Goal: Task Accomplishment & Management: Complete application form

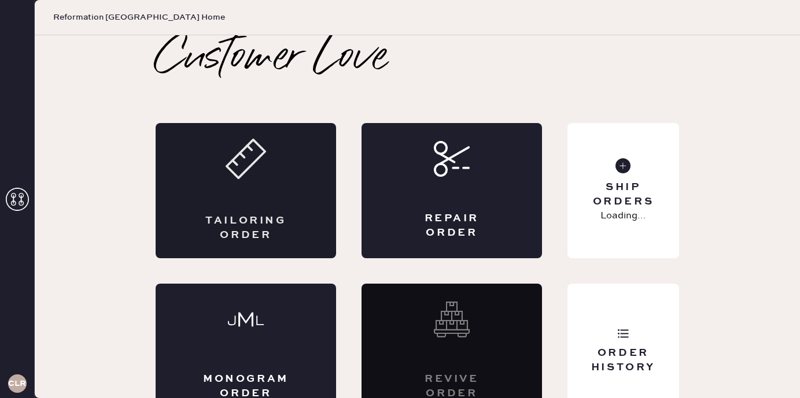
click at [270, 199] on div "Tailoring Order" at bounding box center [246, 190] width 180 height 135
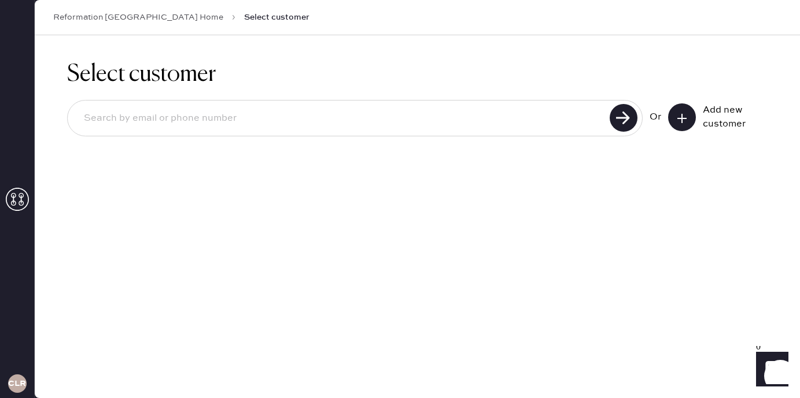
click at [342, 125] on input at bounding box center [340, 118] width 531 height 27
click at [680, 114] on icon at bounding box center [682, 119] width 12 height 12
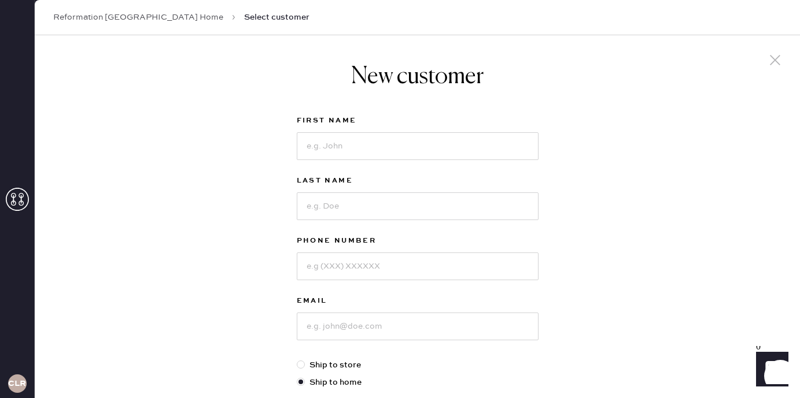
click at [159, 17] on link "Reformation [GEOGRAPHIC_DATA] Home" at bounding box center [138, 18] width 170 height 12
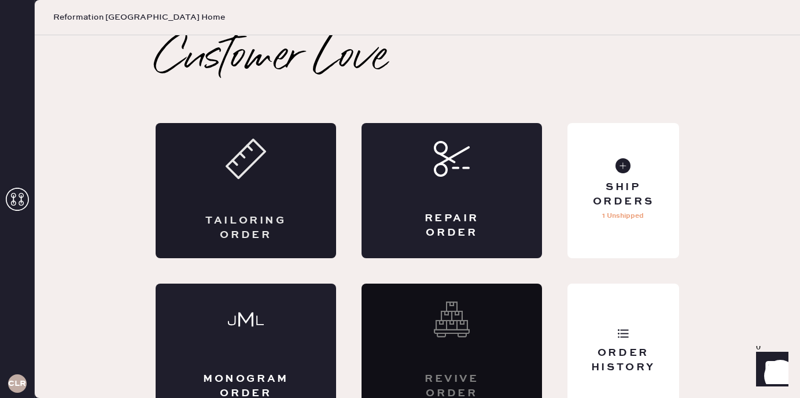
click at [270, 195] on div "Tailoring Order" at bounding box center [246, 190] width 180 height 135
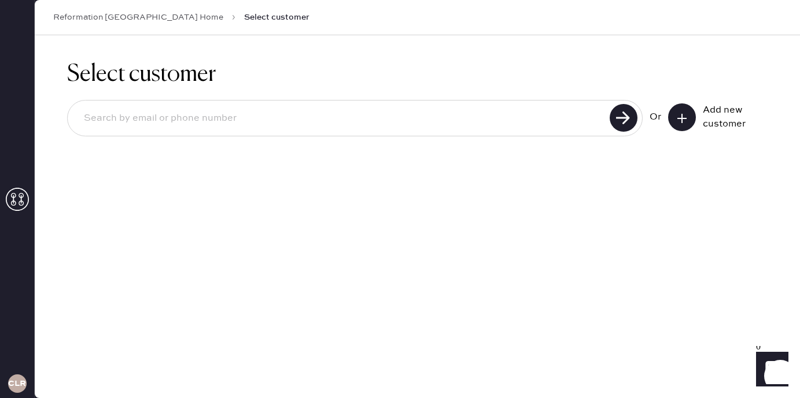
click at [244, 116] on input at bounding box center [340, 118] width 531 height 27
type input "[EMAIL_ADDRESS][DOMAIN_NAME]"
click at [619, 121] on use at bounding box center [623, 118] width 28 height 28
click at [681, 116] on use at bounding box center [681, 118] width 9 height 9
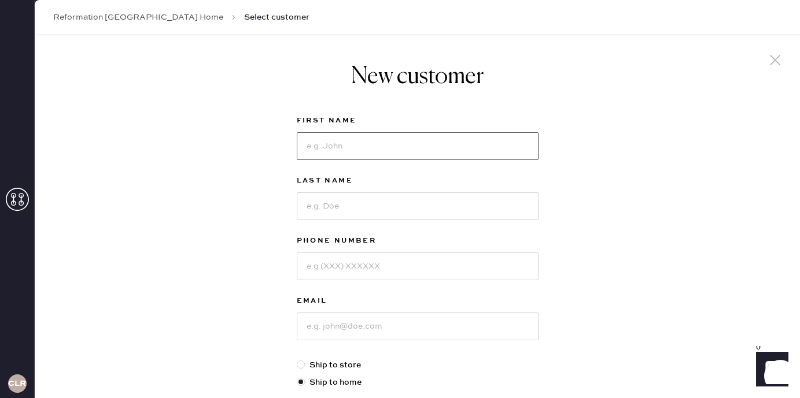
click at [446, 155] on input at bounding box center [418, 146] width 242 height 28
type input "[PERSON_NAME]"
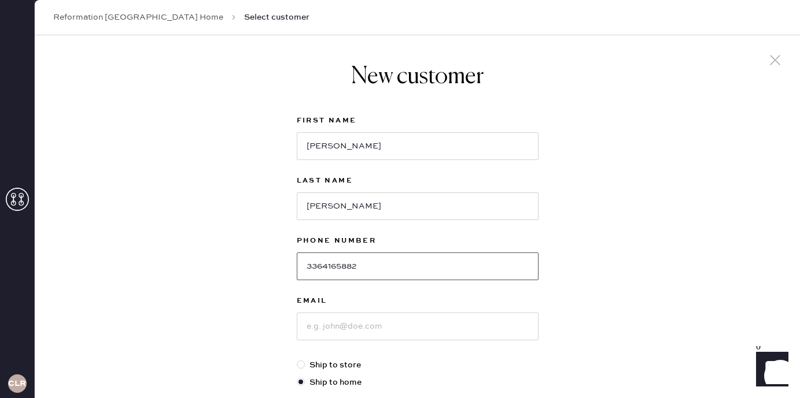
type input "3364165882"
click at [383, 321] on input at bounding box center [418, 327] width 242 height 28
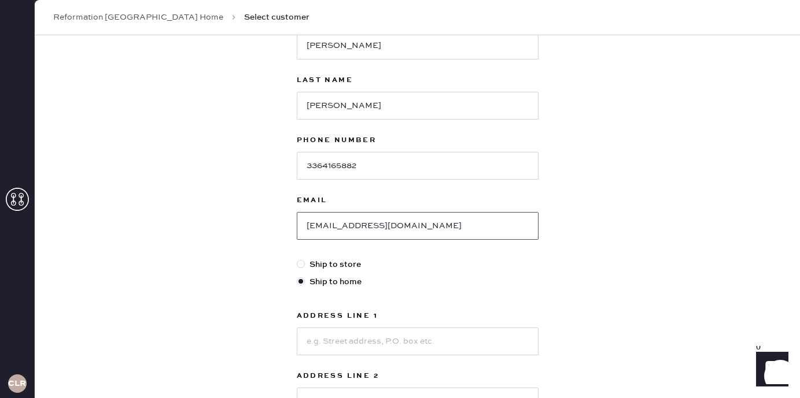
type input "[EMAIL_ADDRESS][DOMAIN_NAME]"
click at [316, 341] on input at bounding box center [418, 342] width 242 height 28
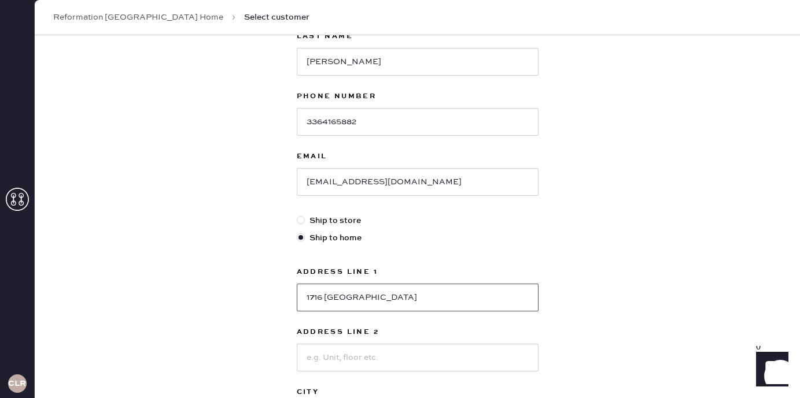
scroll to position [161, 0]
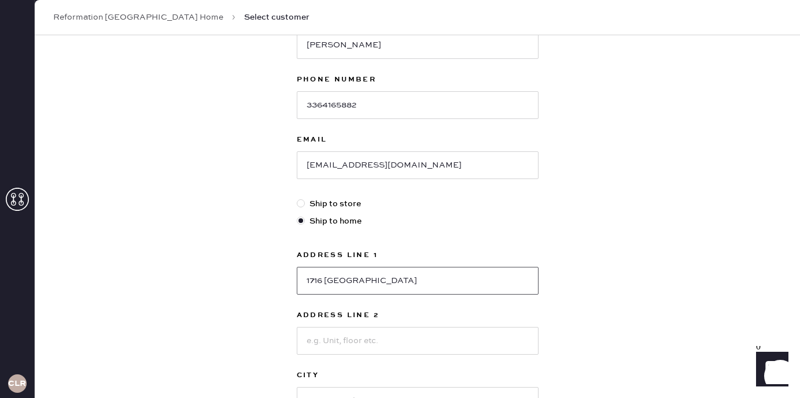
type input "1716 [GEOGRAPHIC_DATA]"
click at [336, 346] on input at bounding box center [418, 341] width 242 height 28
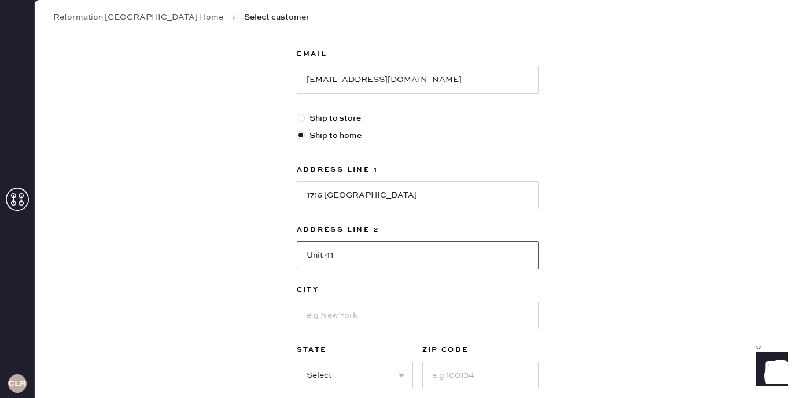
scroll to position [254, 0]
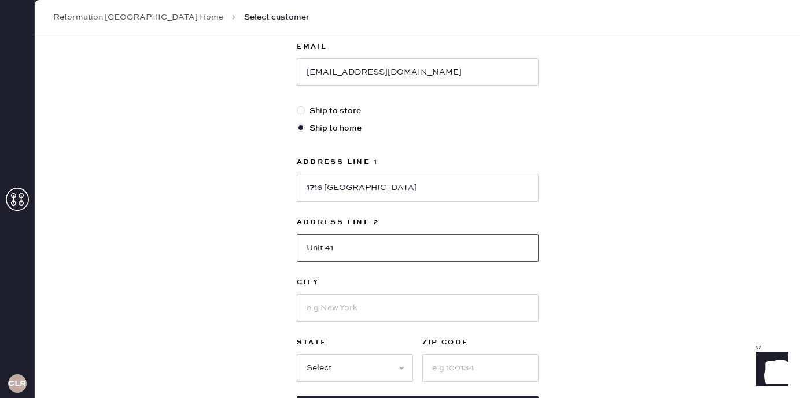
type input "Unit 41"
click at [342, 312] on input at bounding box center [418, 308] width 242 height 28
type input "[US_STATE]"
click at [332, 364] on select "Select AK AL AR AZ CA CO CT [GEOGRAPHIC_DATA] DE FL [GEOGRAPHIC_DATA] HI [GEOGR…" at bounding box center [355, 368] width 116 height 28
select select "DC"
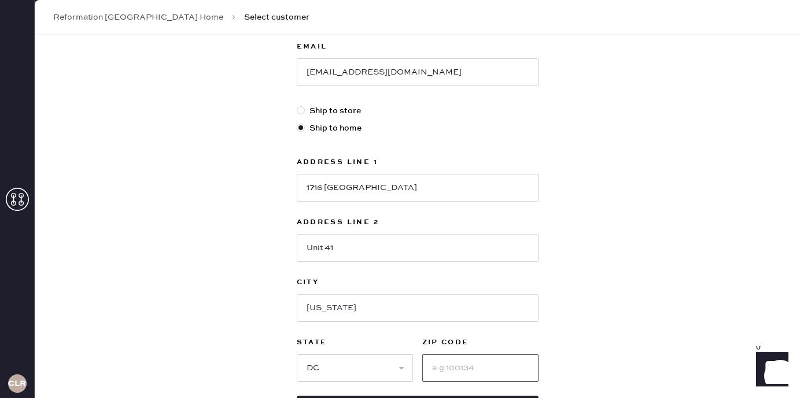
click at [437, 370] on input at bounding box center [480, 368] width 116 height 28
type input "20009"
click at [237, 342] on div "New customer First Name [PERSON_NAME] Last Name [PERSON_NAME] Phone Number [PHO…" at bounding box center [417, 139] width 765 height 717
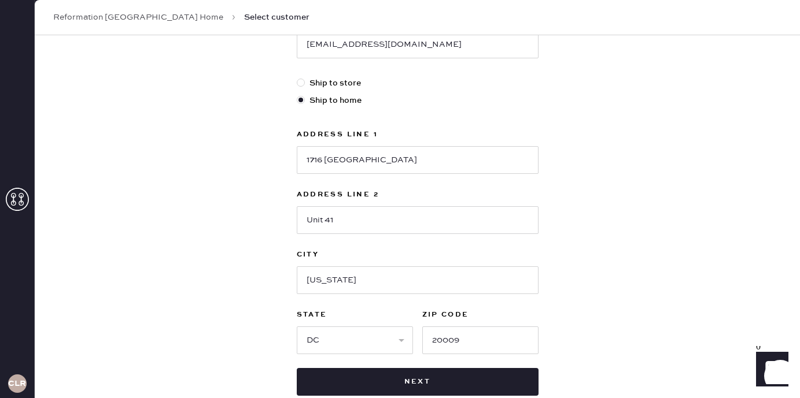
scroll to position [324, 0]
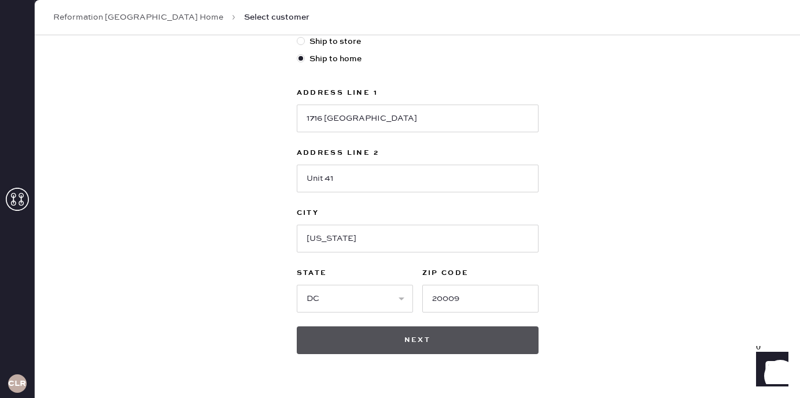
click at [353, 344] on button "Next" at bounding box center [418, 341] width 242 height 28
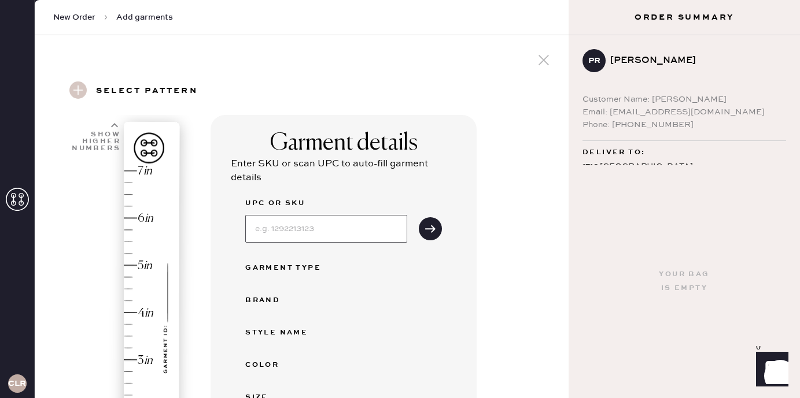
click at [267, 226] on input at bounding box center [326, 229] width 162 height 28
type input "131345INDN025"
click at [436, 224] on button "submit" at bounding box center [430, 228] width 23 height 23
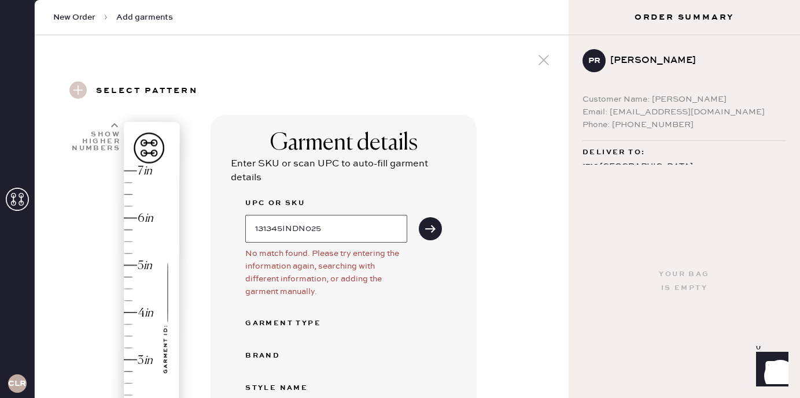
click at [352, 221] on input "131345INDN025" at bounding box center [326, 229] width 162 height 28
click at [286, 229] on input "131345INDN025" at bounding box center [326, 229] width 162 height 28
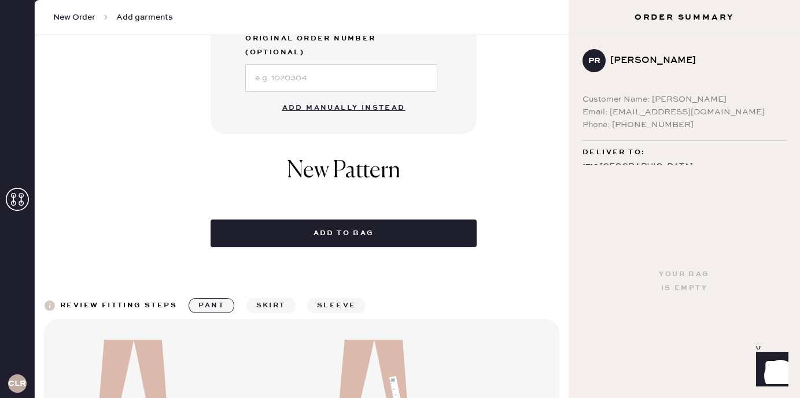
scroll to position [435, 0]
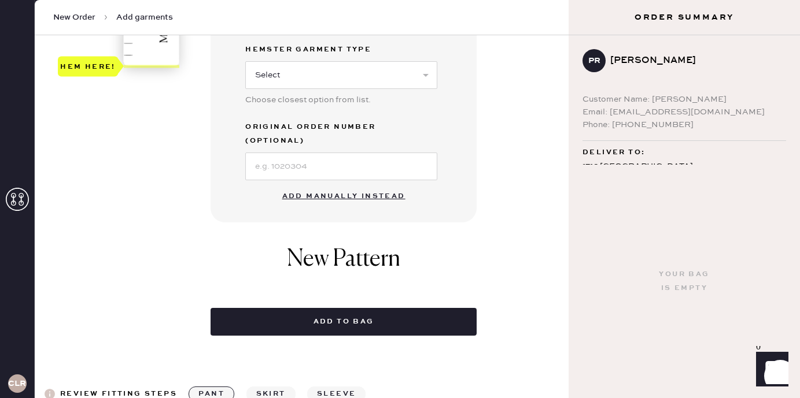
click at [334, 185] on button "Add manually instead" at bounding box center [343, 196] width 137 height 23
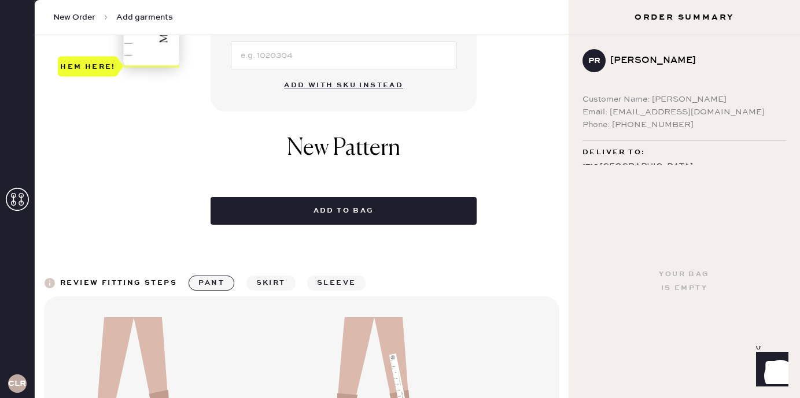
scroll to position [0, 0]
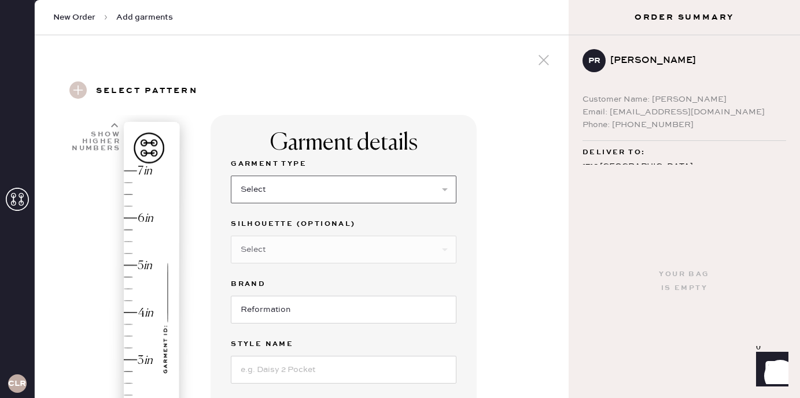
click at [280, 189] on select "Select Basic Skirt Jeans Leggings Pants Shorts Basic Sleeved Dress Basic Sleeve…" at bounding box center [343, 190] width 225 height 28
select select "2"
click at [295, 247] on select "Select Shorts Cropped Flare Boot Cut Straight Skinny Other" at bounding box center [343, 250] width 225 height 28
click at [316, 243] on select "Select Shorts Cropped Flare Boot Cut Straight Skinny Other" at bounding box center [343, 250] width 225 height 28
select select "other"
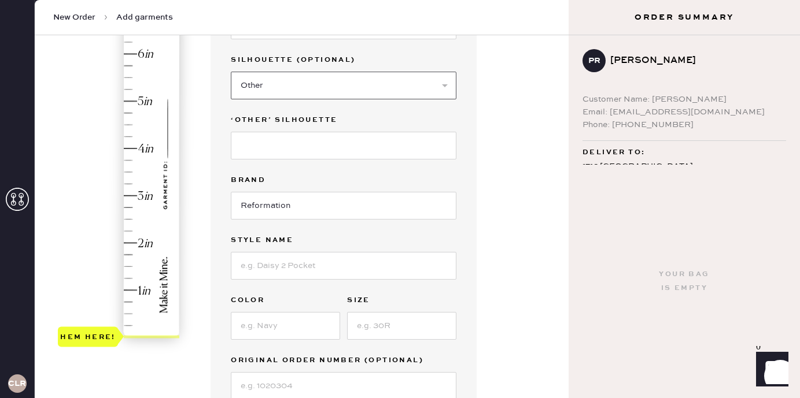
scroll to position [173, 0]
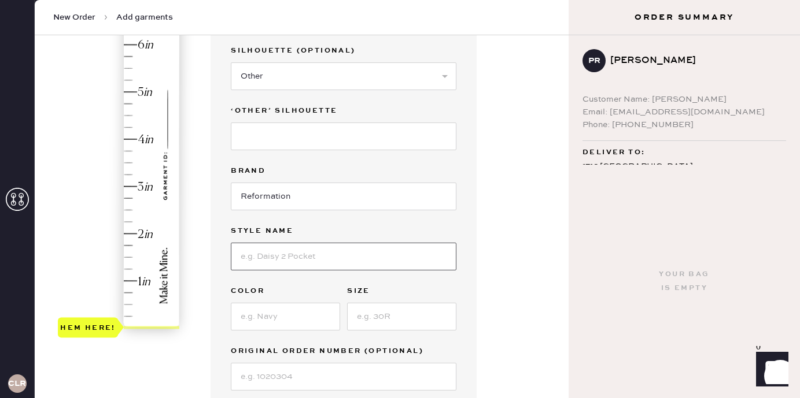
click at [322, 247] on input at bounding box center [343, 257] width 225 height 28
type input "[PERSON_NAME] Rise Slouchy Wide Leg Jeans"
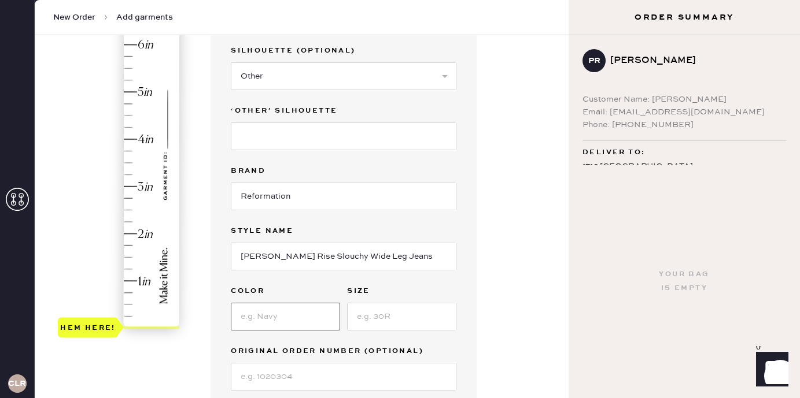
click at [287, 316] on input at bounding box center [285, 317] width 109 height 28
type input "Ondine"
click at [367, 314] on input at bounding box center [401, 317] width 109 height 28
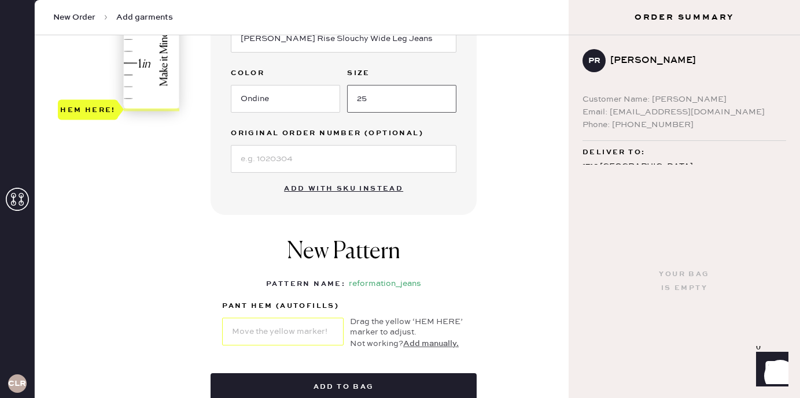
scroll to position [254, 0]
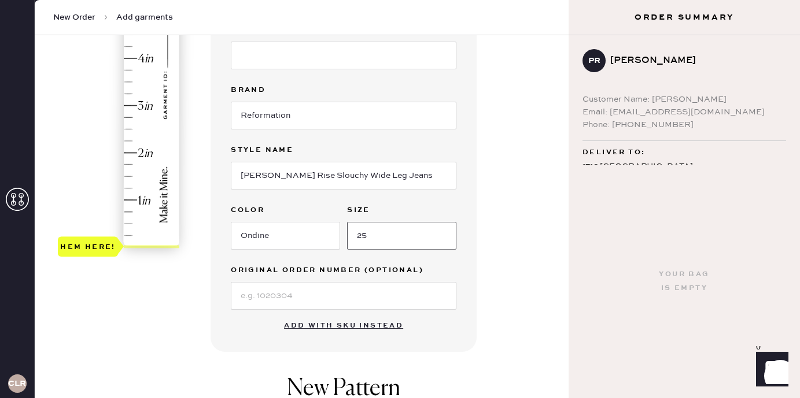
type input "25"
type input "3.5"
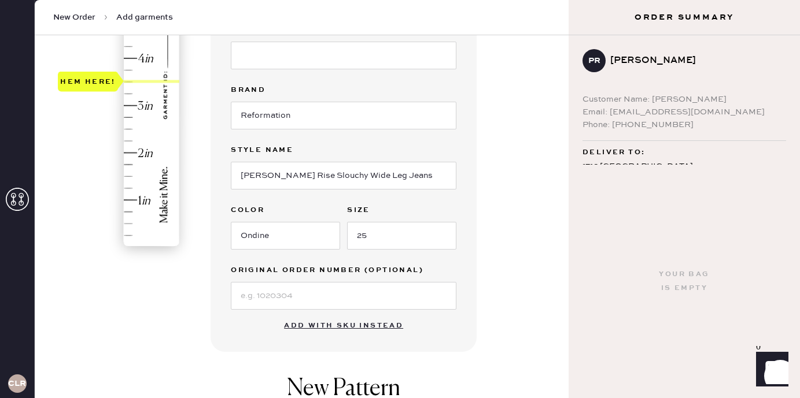
click at [129, 82] on div "Hem here!" at bounding box center [119, 82] width 123 height 341
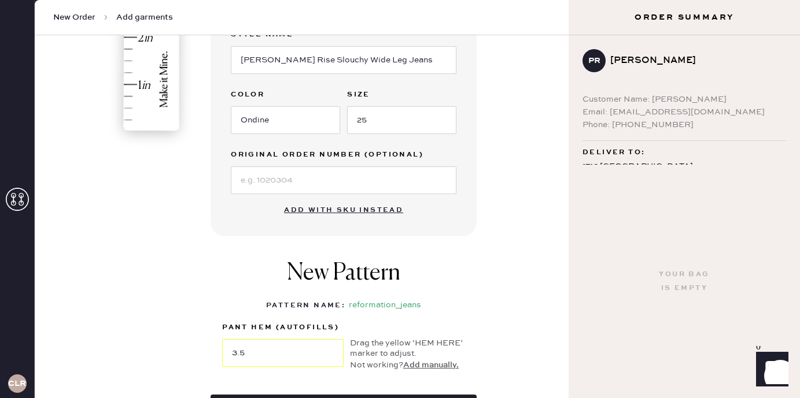
scroll to position [557, 0]
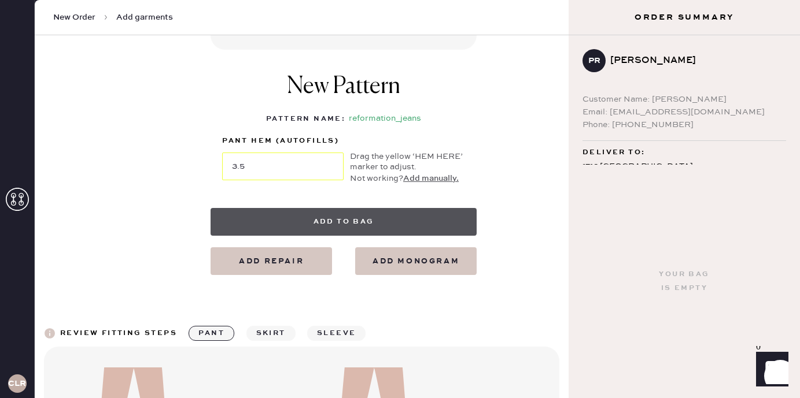
click at [384, 229] on button "Add to bag" at bounding box center [343, 222] width 266 height 28
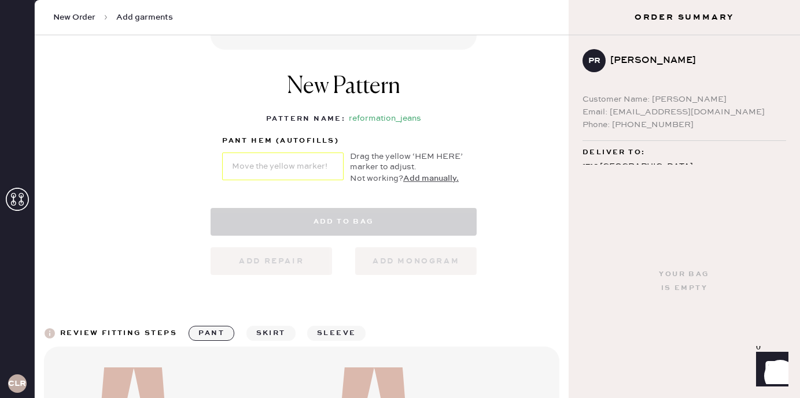
select select "2"
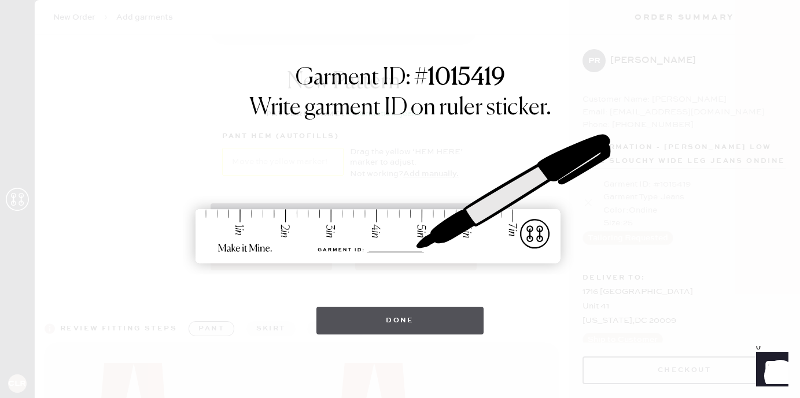
click at [432, 326] on button "Done" at bounding box center [399, 321] width 167 height 28
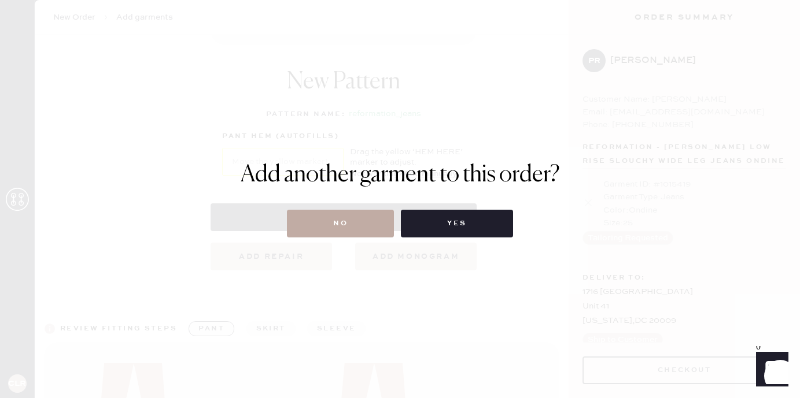
click at [372, 228] on button "No" at bounding box center [340, 224] width 107 height 28
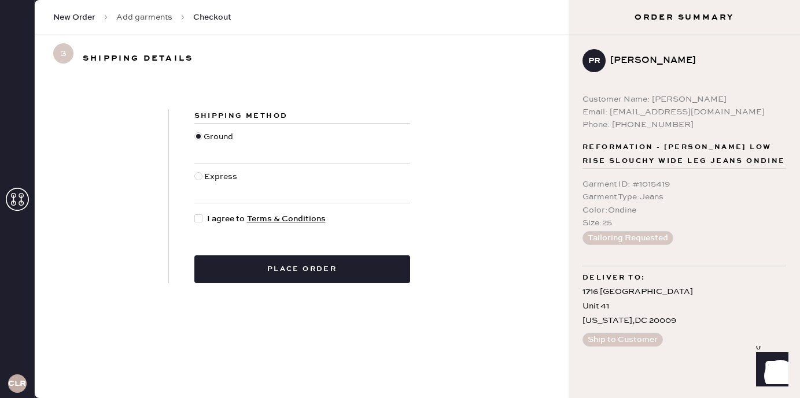
click at [201, 219] on div at bounding box center [198, 218] width 8 height 8
click at [195, 213] on input "I agree to Terms & Conditions" at bounding box center [194, 213] width 1 height 1
checkbox input "true"
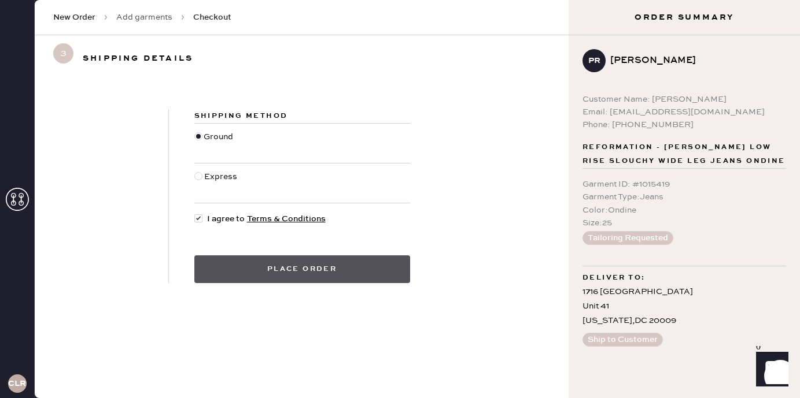
click at [260, 271] on button "Place order" at bounding box center [302, 270] width 216 height 28
